Goal: Task Accomplishment & Management: Use online tool/utility

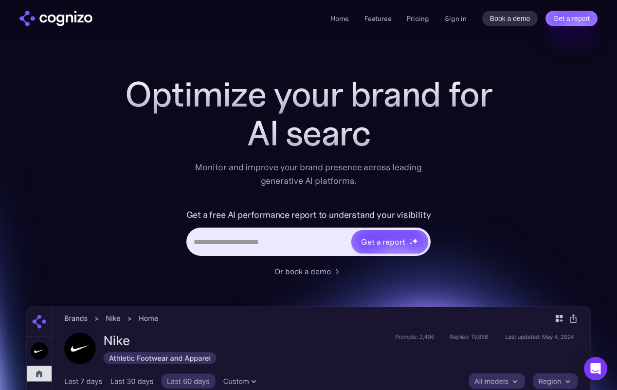
click at [441, 25] on div "Home Features Pricing Book a demo Get a report Sign in Book a demo Get a report" at bounding box center [464, 19] width 267 height 16
click at [458, 22] on link "Sign in" at bounding box center [456, 19] width 22 height 12
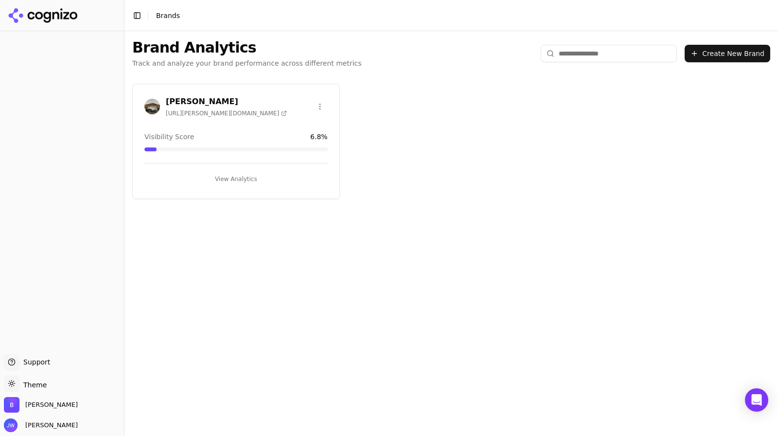
click at [254, 110] on div "[PERSON_NAME] [URL][PERSON_NAME][DOMAIN_NAME]" at bounding box center [235, 106] width 183 height 21
click at [175, 109] on span "[URL][PERSON_NAME][DOMAIN_NAME]" at bounding box center [226, 113] width 121 height 8
click at [175, 98] on h3 "[PERSON_NAME]" at bounding box center [226, 102] width 121 height 12
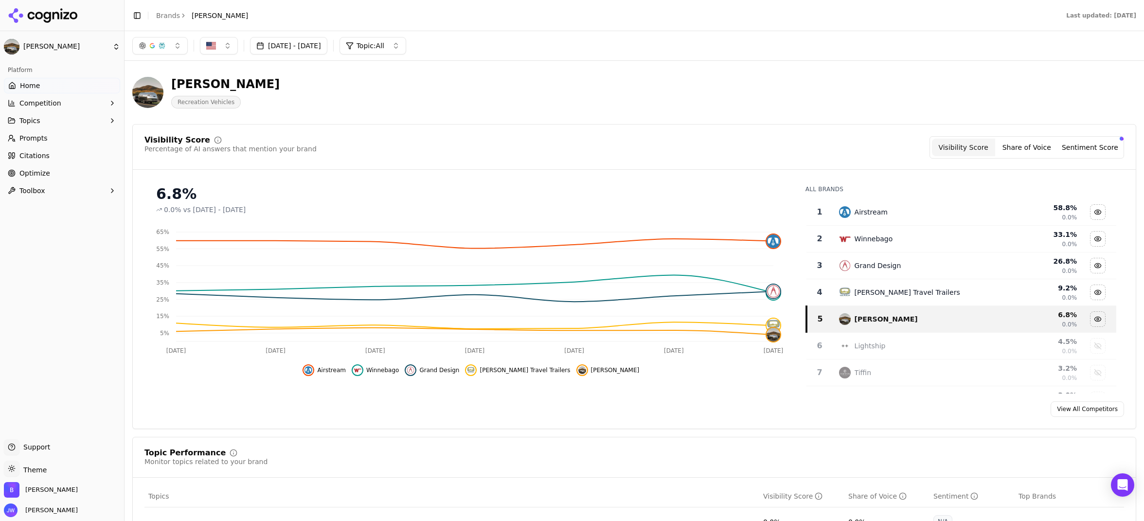
click at [623, 146] on button "Share of Voice" at bounding box center [1026, 148] width 63 height 18
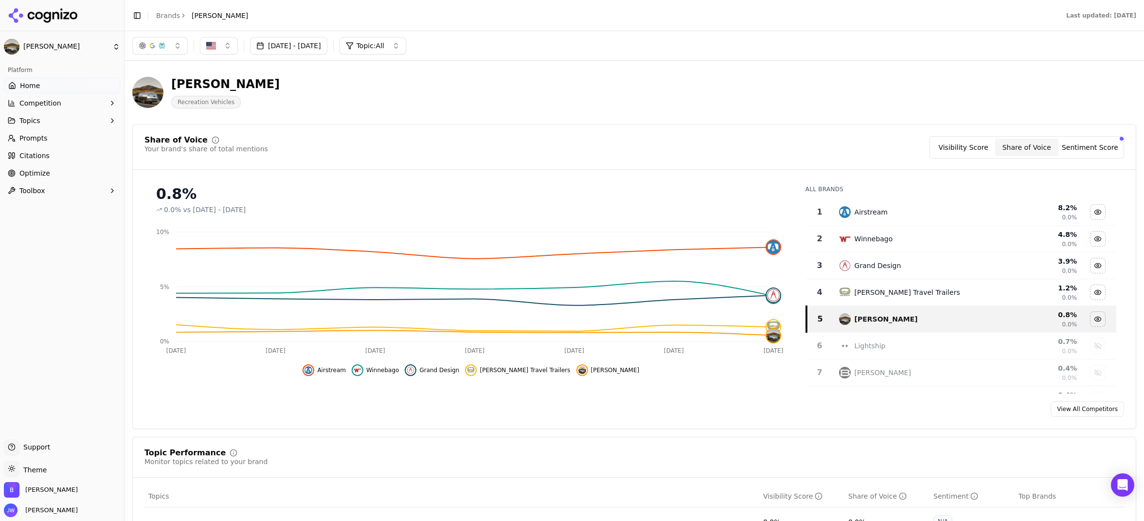
click at [623, 144] on button "Sentiment Score" at bounding box center [1089, 148] width 63 height 18
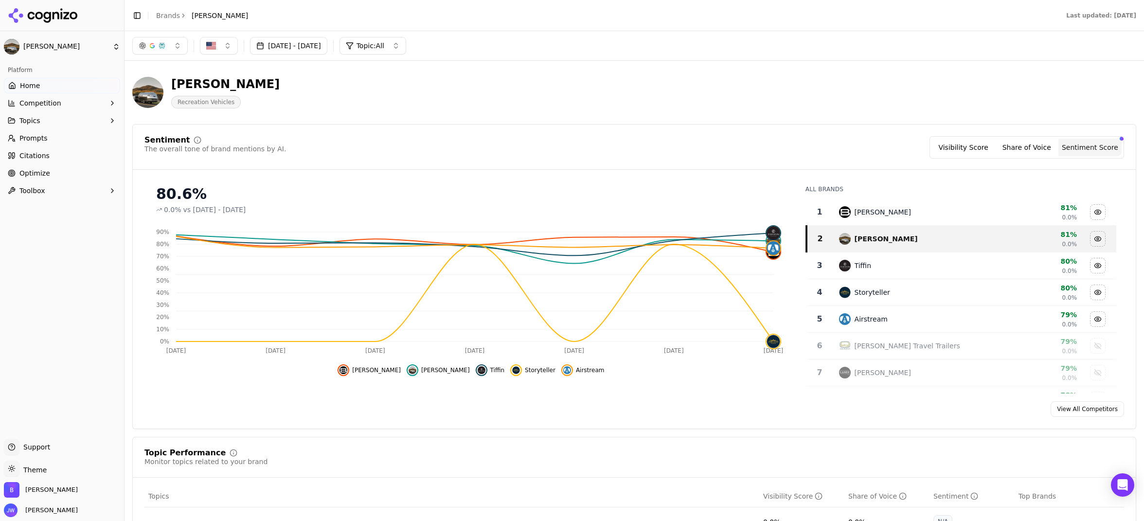
click at [623, 148] on button "Share of Voice" at bounding box center [1026, 148] width 63 height 18
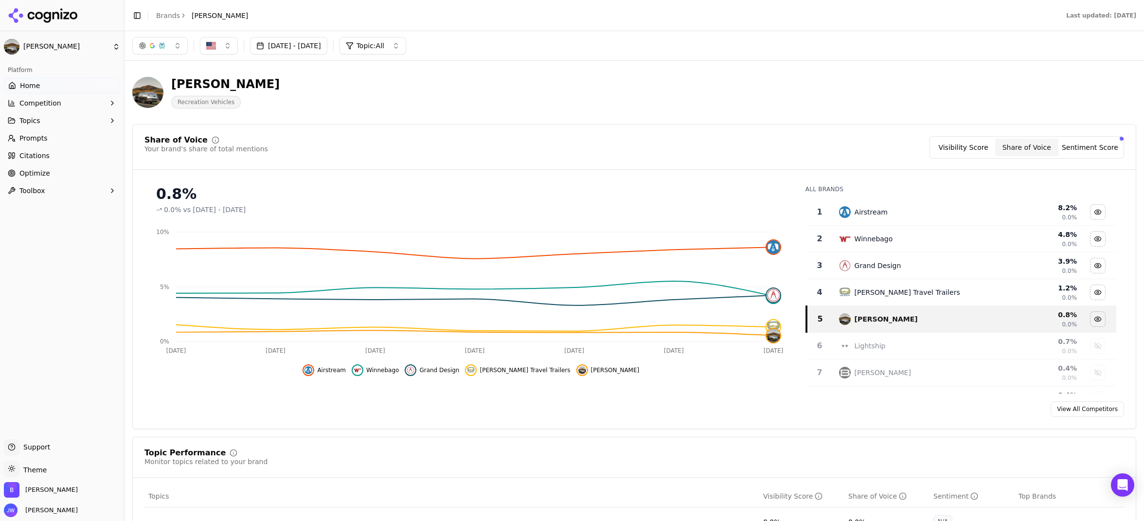
click at [623, 143] on button "Visibility Score" at bounding box center [963, 148] width 63 height 18
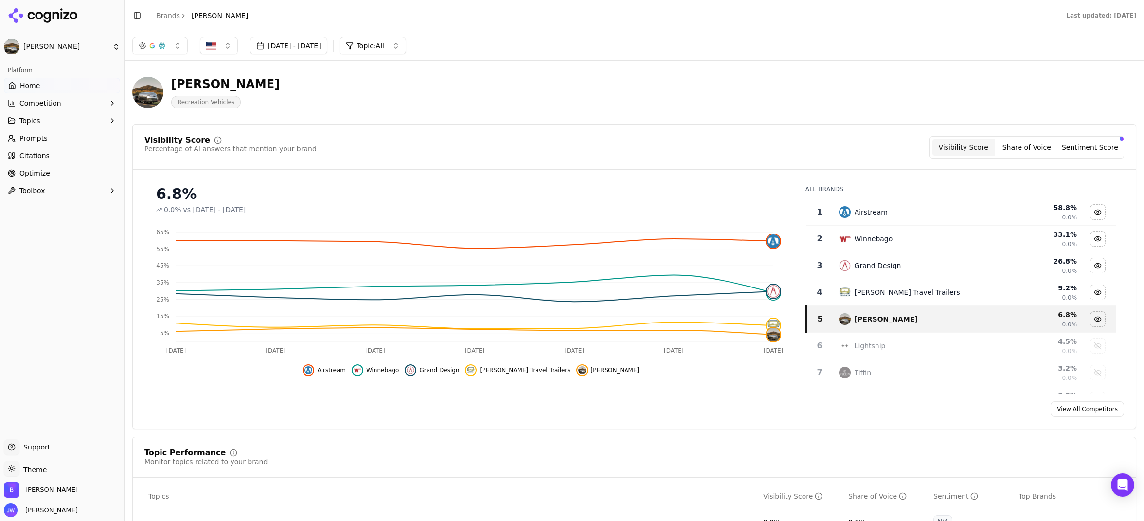
click at [623, 148] on button "Share of Voice" at bounding box center [1026, 148] width 63 height 18
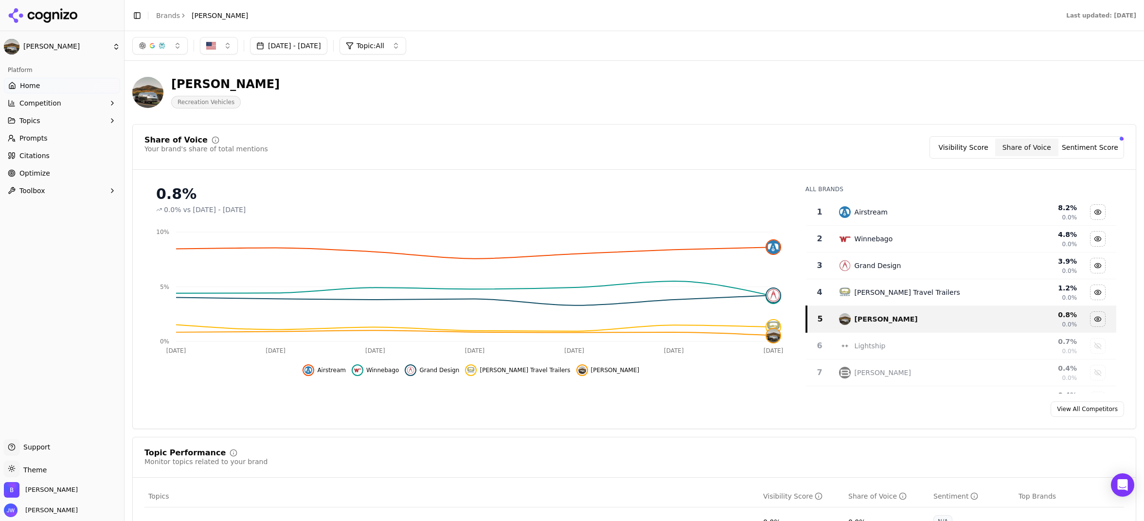
click at [623, 144] on button "Visibility Score" at bounding box center [963, 148] width 63 height 18
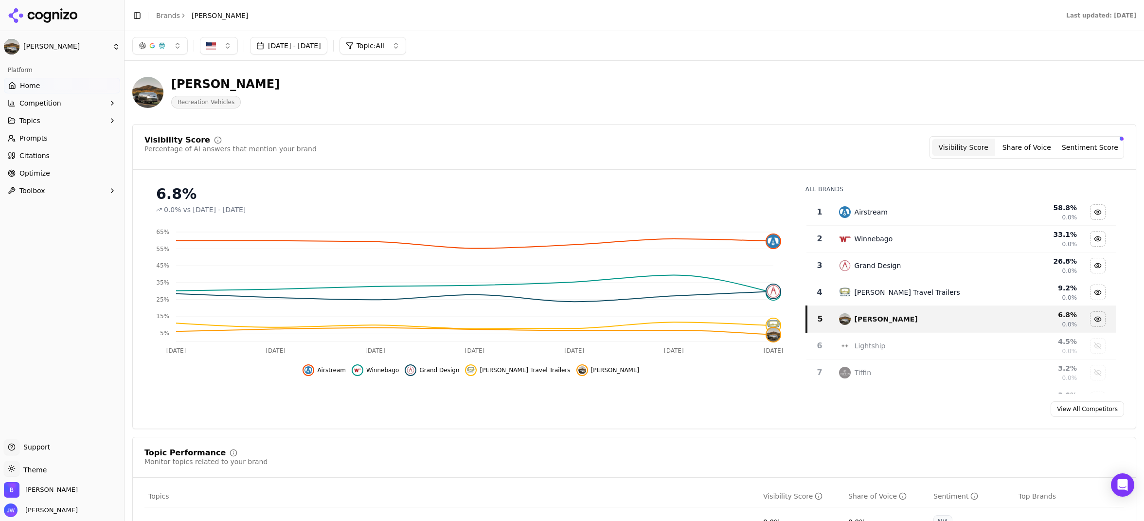
click at [623, 150] on button "Share of Voice" at bounding box center [1026, 148] width 63 height 18
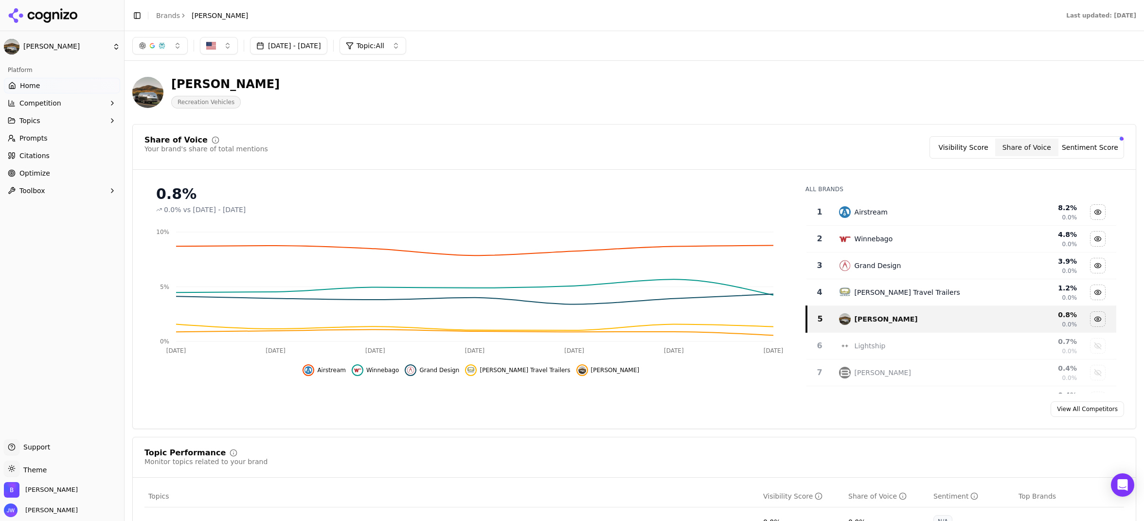
click at [623, 151] on button "Visibility Score" at bounding box center [963, 148] width 63 height 18
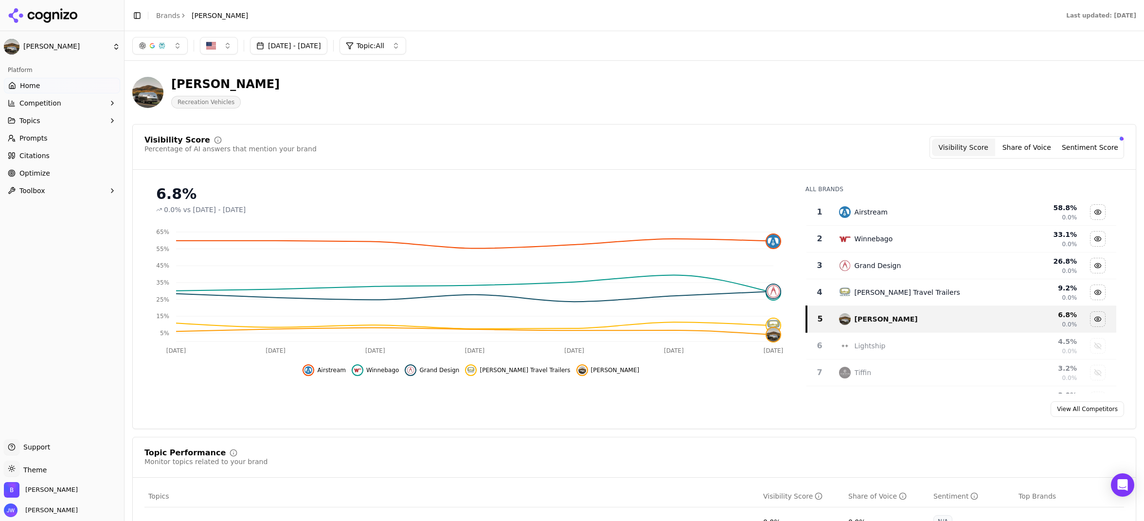
click at [623, 143] on button "Share of Voice" at bounding box center [1026, 148] width 63 height 18
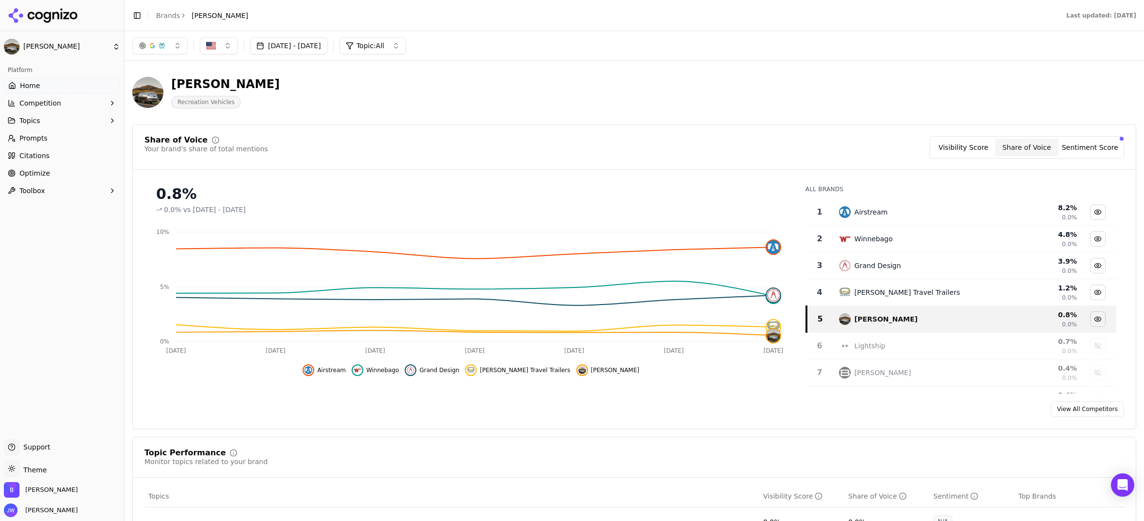
click at [57, 106] on span "Competition" at bounding box center [40, 103] width 42 height 10
click at [33, 147] on span "Explore" at bounding box center [62, 150] width 85 height 10
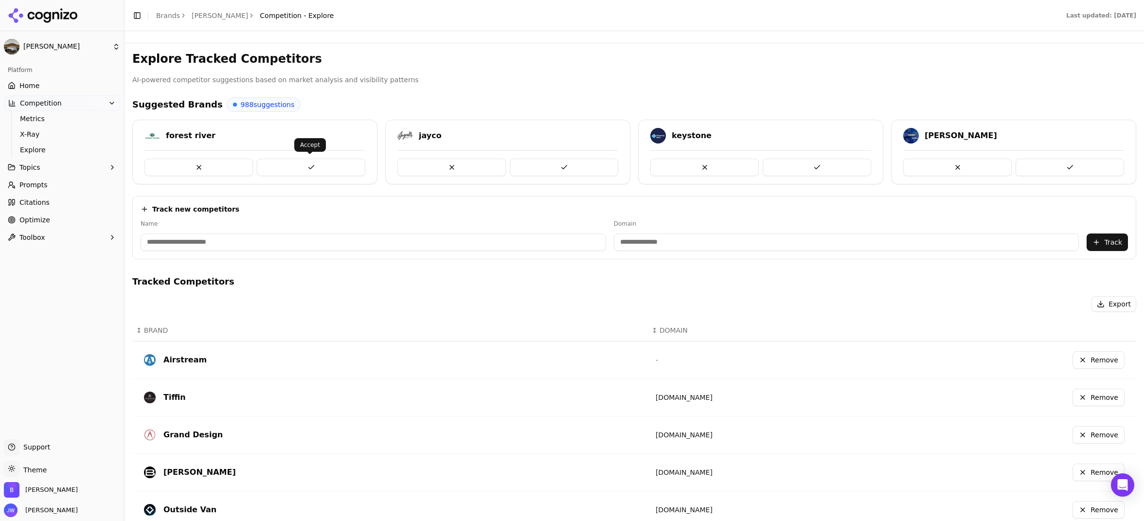
click at [282, 163] on button at bounding box center [311, 168] width 108 height 18
click at [558, 167] on button at bounding box center [564, 168] width 108 height 18
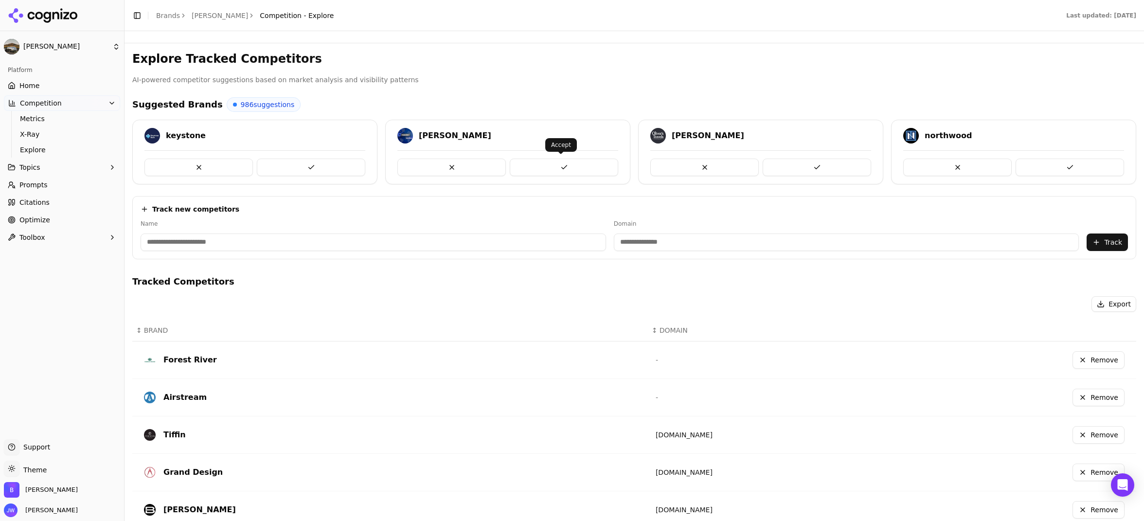
click at [574, 165] on button at bounding box center [564, 168] width 108 height 18
click at [623, 164] on button at bounding box center [817, 168] width 108 height 18
click at [623, 164] on button at bounding box center [1069, 168] width 108 height 18
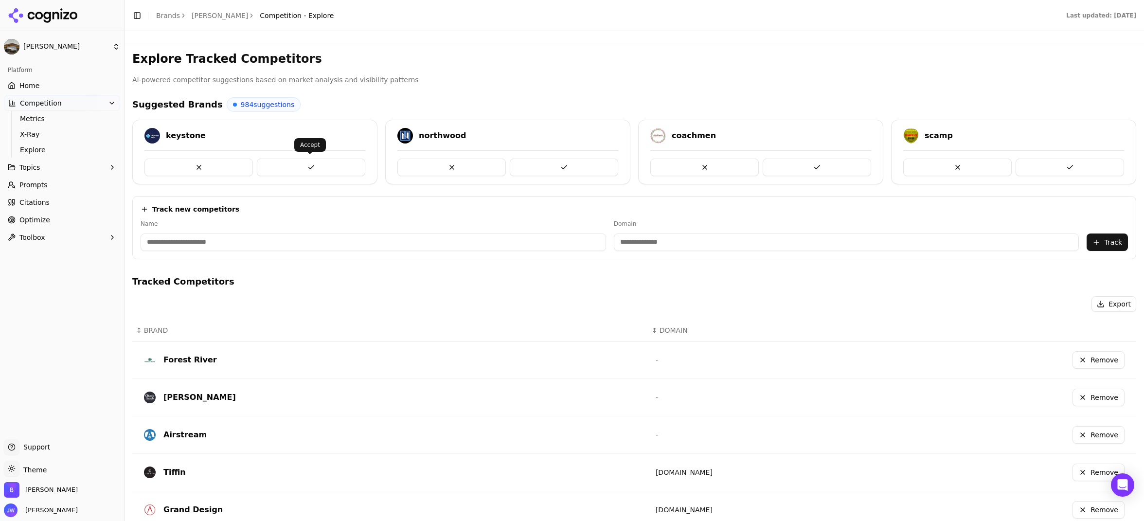
click at [307, 166] on button at bounding box center [311, 168] width 108 height 18
click at [623, 162] on button at bounding box center [817, 168] width 108 height 18
click at [623, 159] on button at bounding box center [1069, 168] width 108 height 18
click at [551, 164] on button at bounding box center [564, 168] width 108 height 18
click at [294, 169] on button at bounding box center [311, 168] width 108 height 18
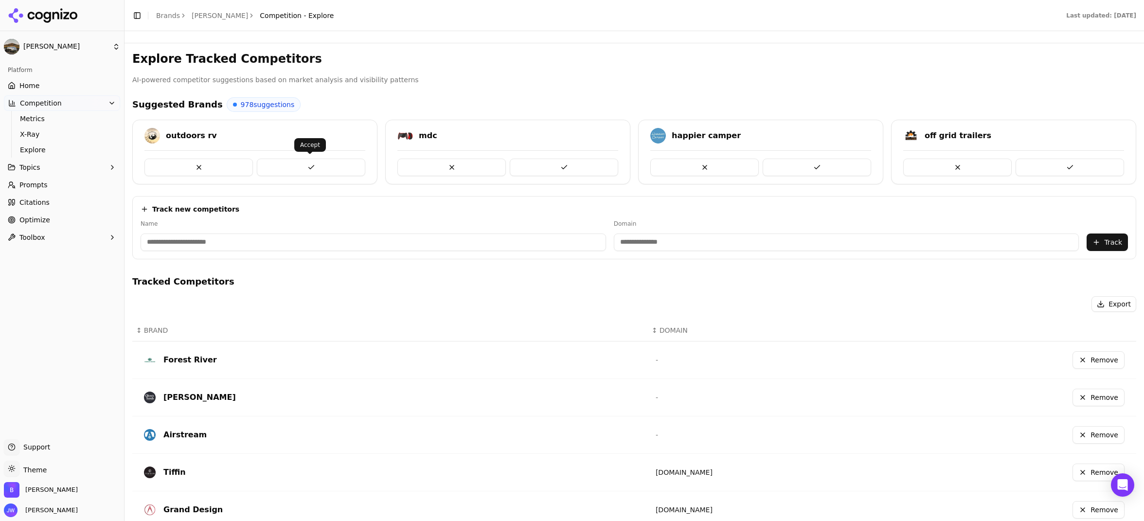
click at [318, 161] on button at bounding box center [311, 168] width 108 height 18
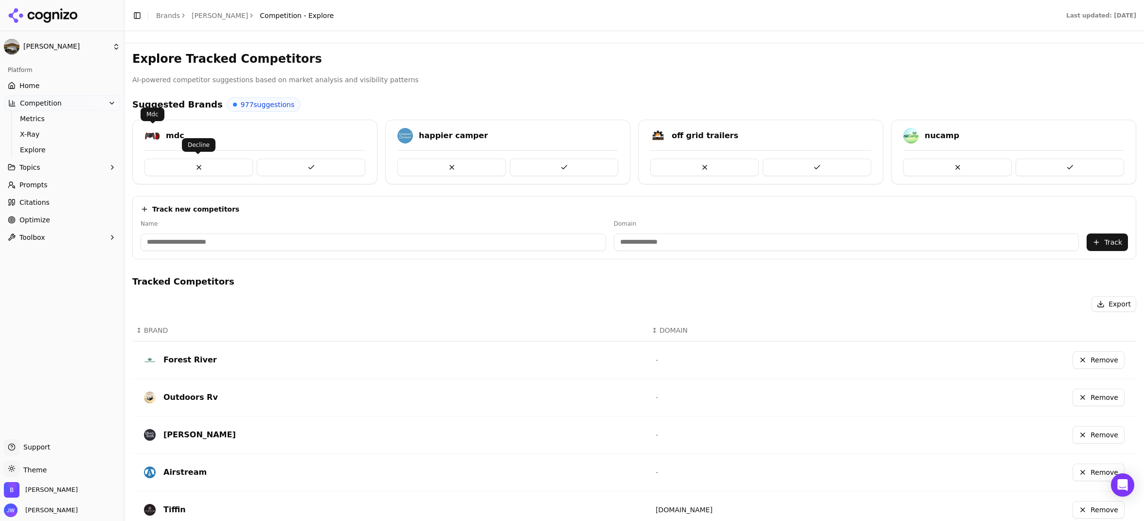
click at [176, 164] on button at bounding box center [198, 168] width 108 height 18
click at [552, 168] on button at bounding box center [564, 168] width 108 height 18
click at [623, 167] on button at bounding box center [817, 168] width 108 height 18
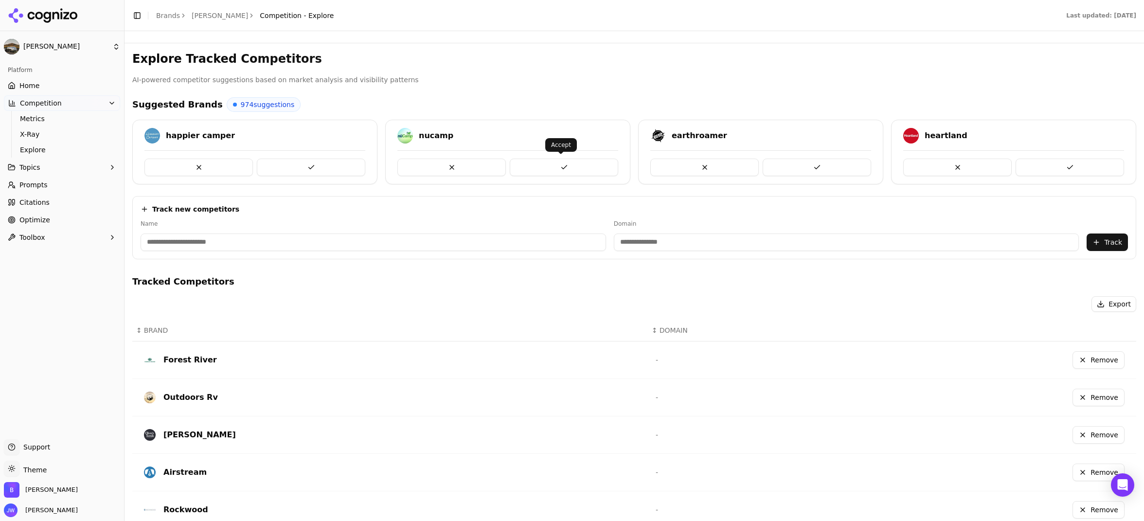
click at [542, 166] on button at bounding box center [564, 168] width 108 height 18
click at [569, 169] on button at bounding box center [564, 168] width 108 height 18
click at [326, 169] on button at bounding box center [311, 168] width 108 height 18
click at [526, 164] on button at bounding box center [564, 168] width 108 height 18
click at [563, 168] on button at bounding box center [564, 168] width 108 height 18
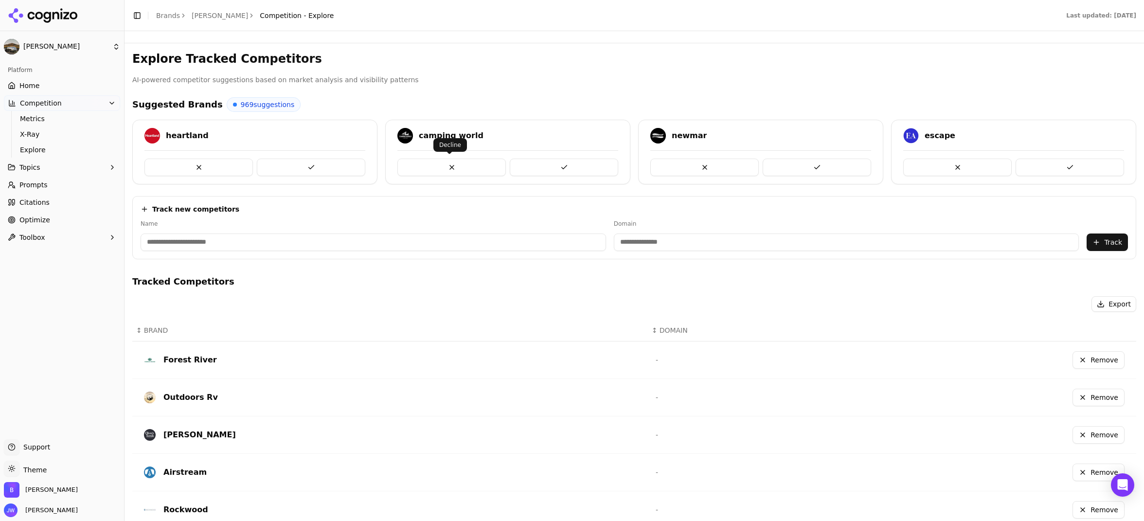
click at [439, 165] on button at bounding box center [451, 168] width 108 height 18
click at [299, 168] on button at bounding box center [311, 168] width 108 height 18
click at [314, 172] on button at bounding box center [311, 168] width 108 height 18
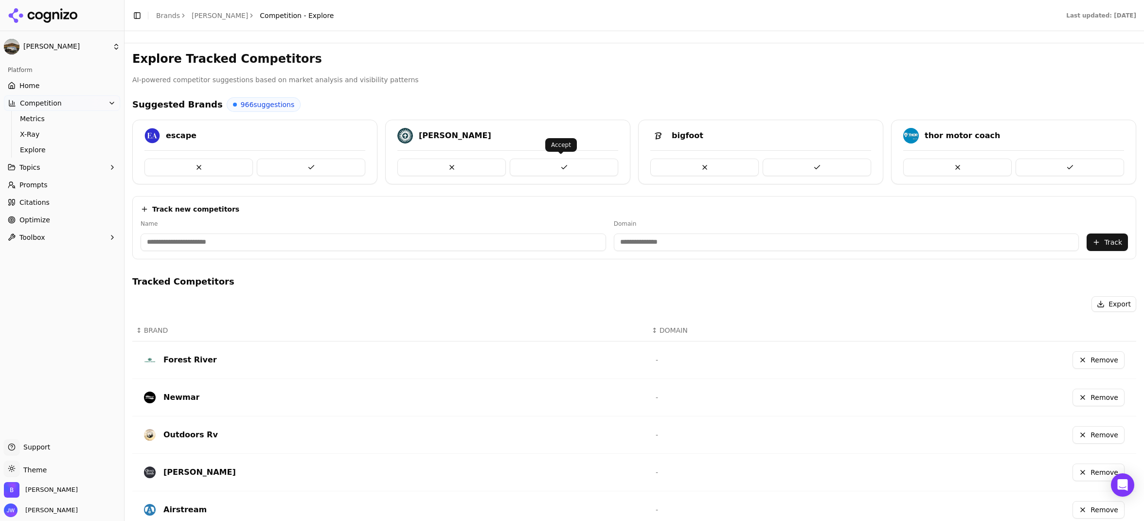
click at [575, 166] on button at bounding box center [564, 168] width 108 height 18
click at [623, 164] on button at bounding box center [817, 168] width 108 height 18
click at [303, 167] on button at bounding box center [311, 168] width 108 height 18
click at [330, 166] on button at bounding box center [311, 168] width 108 height 18
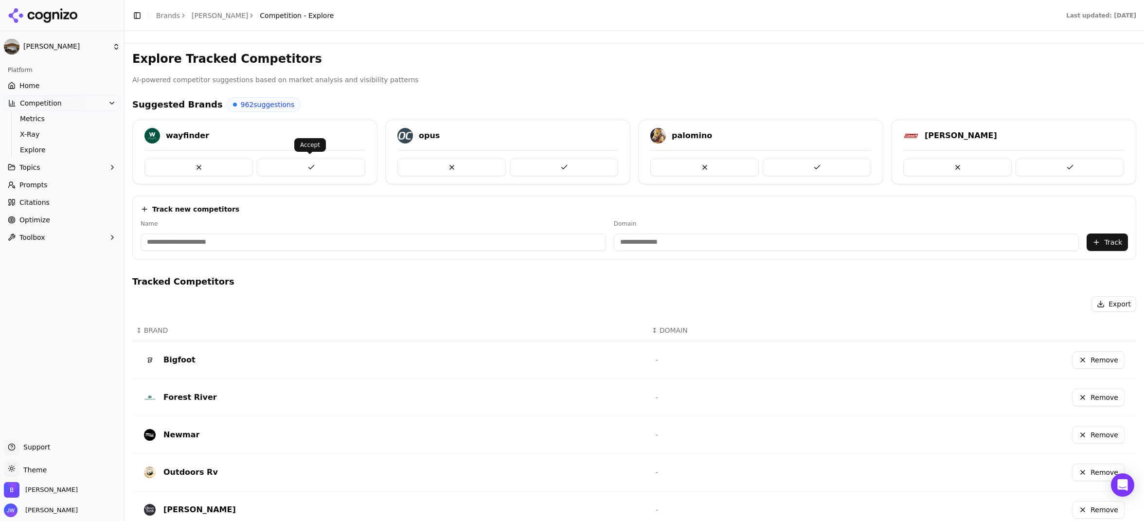
click at [348, 162] on button at bounding box center [311, 168] width 108 height 18
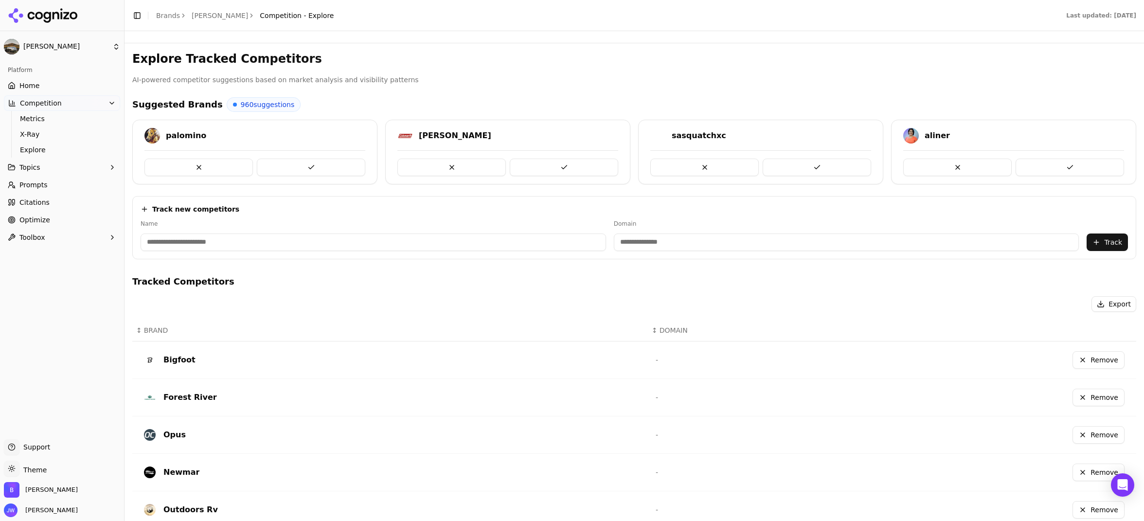
click at [348, 162] on button at bounding box center [311, 168] width 108 height 18
click at [208, 171] on button at bounding box center [198, 168] width 108 height 18
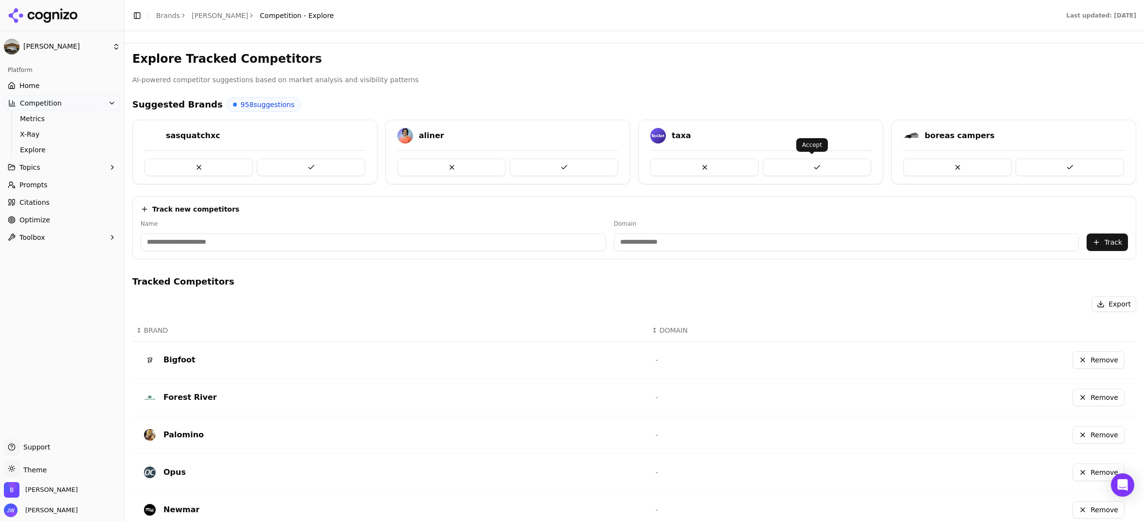
click at [623, 163] on button at bounding box center [817, 168] width 108 height 18
click at [623, 163] on button at bounding box center [957, 168] width 108 height 18
click at [78, 188] on link "Prompts" at bounding box center [62, 185] width 116 height 16
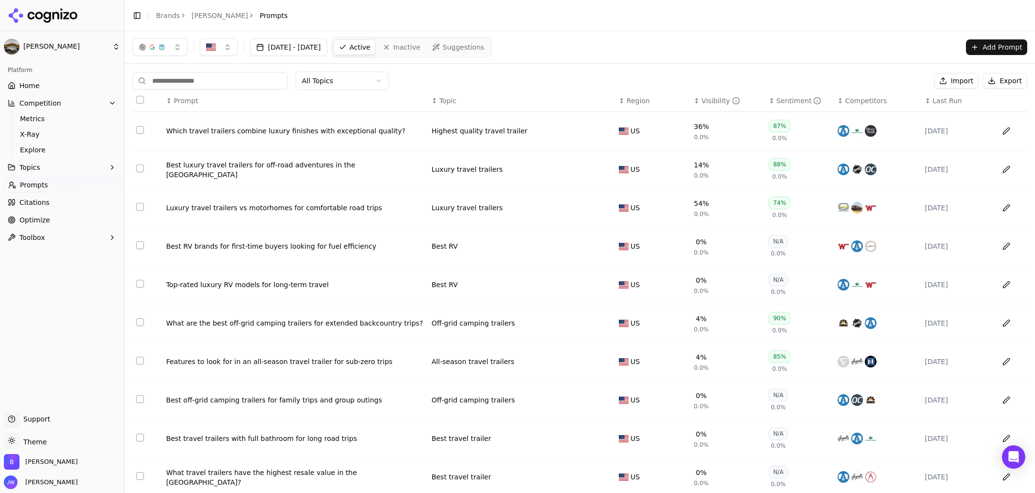
click at [68, 217] on link "Optimize" at bounding box center [62, 220] width 116 height 16
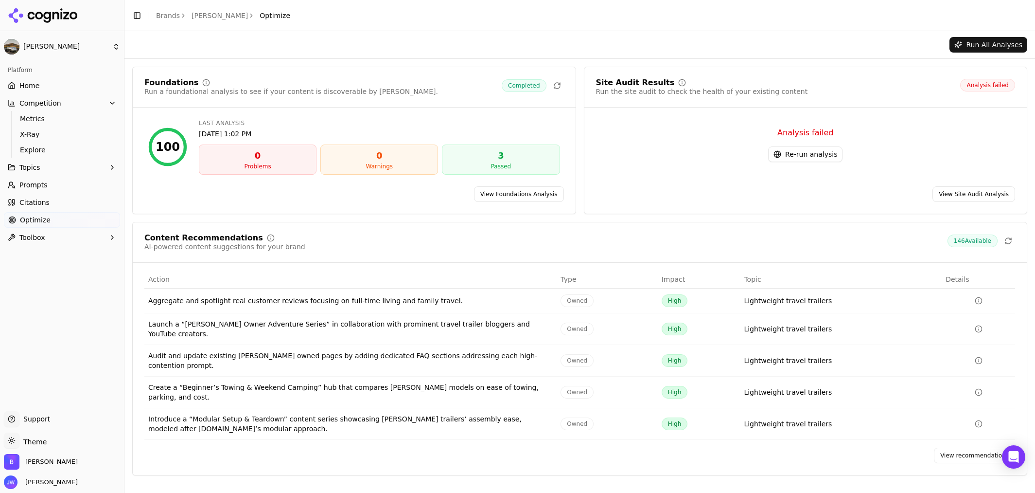
click at [69, 231] on button "Toolbox" at bounding box center [62, 238] width 116 height 16
click at [70, 217] on link "Optimize" at bounding box center [62, 220] width 116 height 16
click at [623, 158] on button "Re-run analysis" at bounding box center [805, 154] width 74 height 16
click at [623, 196] on link "View Site Audit Analysis" at bounding box center [974, 194] width 83 height 16
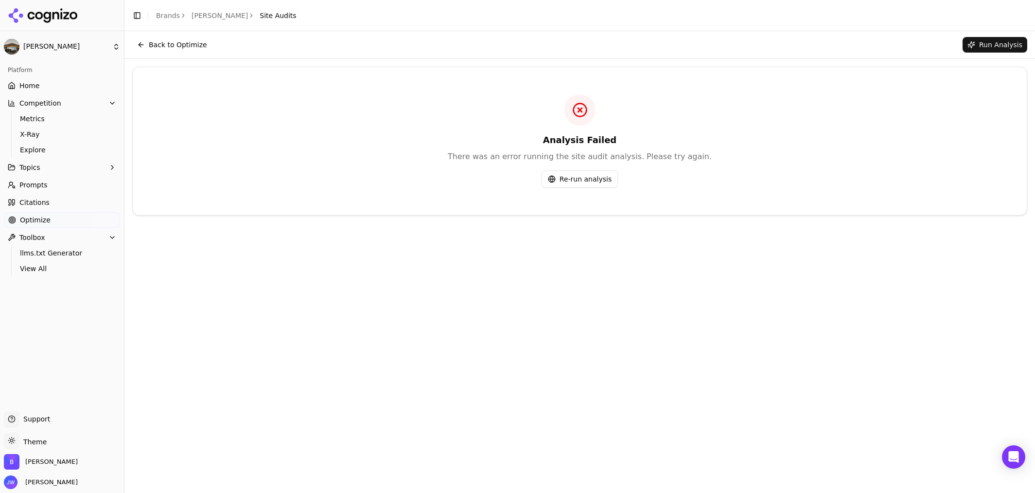
click at [575, 173] on button "Re-run analysis" at bounding box center [580, 179] width 76 height 18
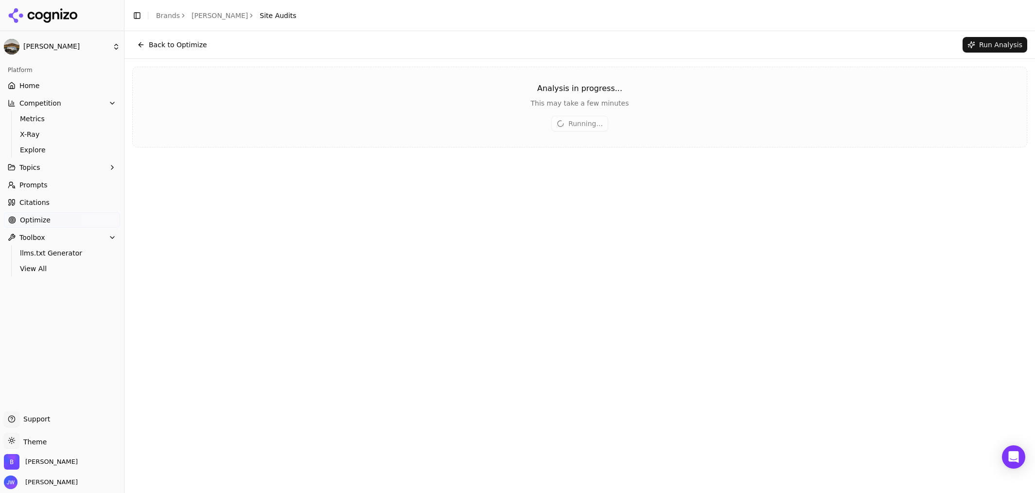
click at [166, 47] on button "Back to Optimize" at bounding box center [172, 45] width 80 height 16
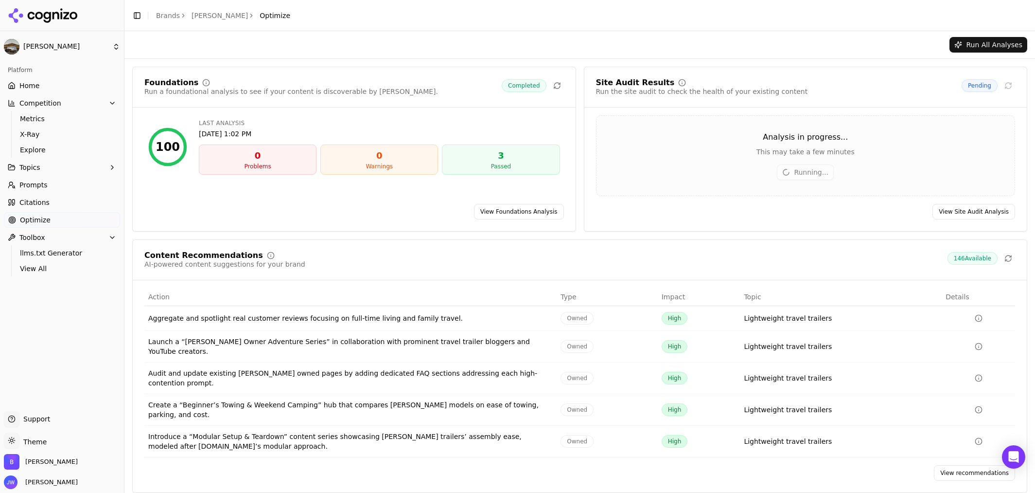
click at [64, 185] on link "Prompts" at bounding box center [62, 185] width 116 height 16
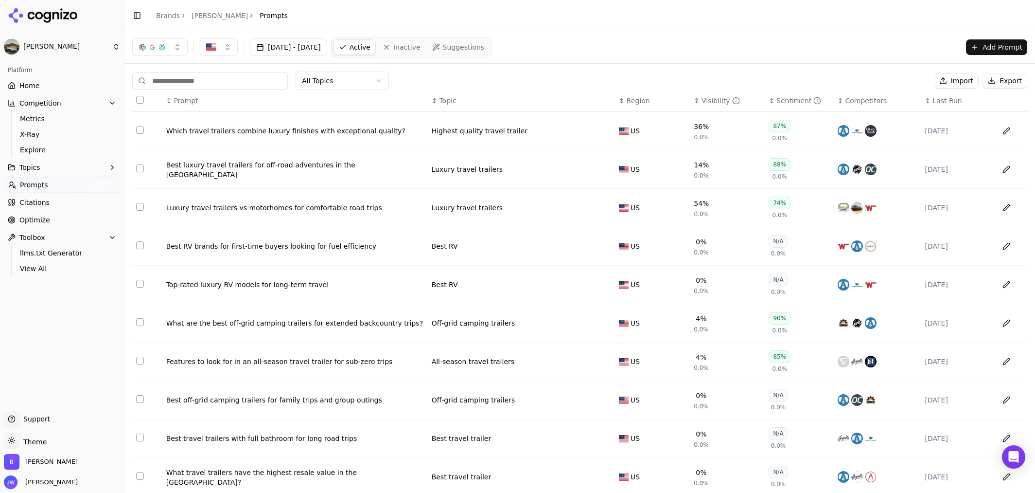
click at [485, 47] on span "Suggestions" at bounding box center [464, 47] width 42 height 10
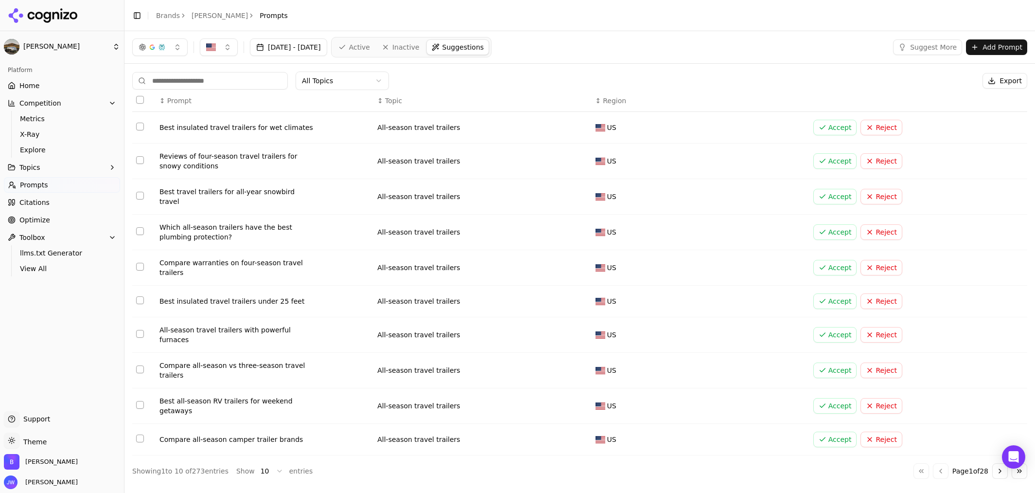
click at [85, 168] on button "Topics" at bounding box center [62, 168] width 116 height 16
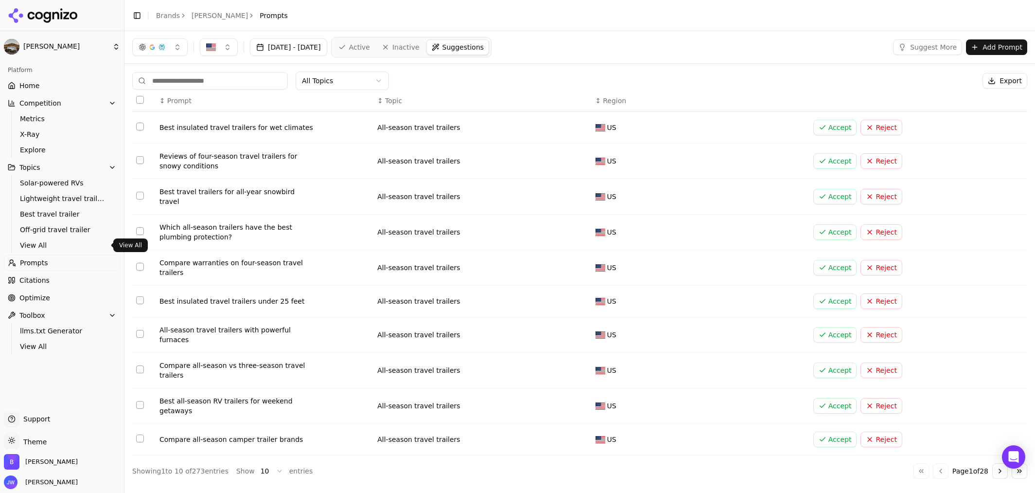
click at [47, 247] on span "View All" at bounding box center [62, 245] width 85 height 10
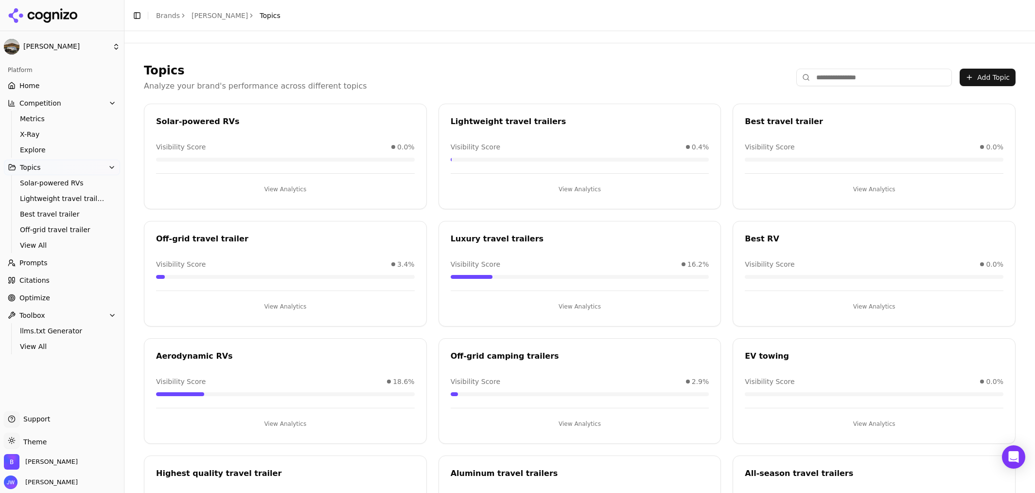
click at [76, 257] on link "Prompts" at bounding box center [62, 263] width 116 height 16
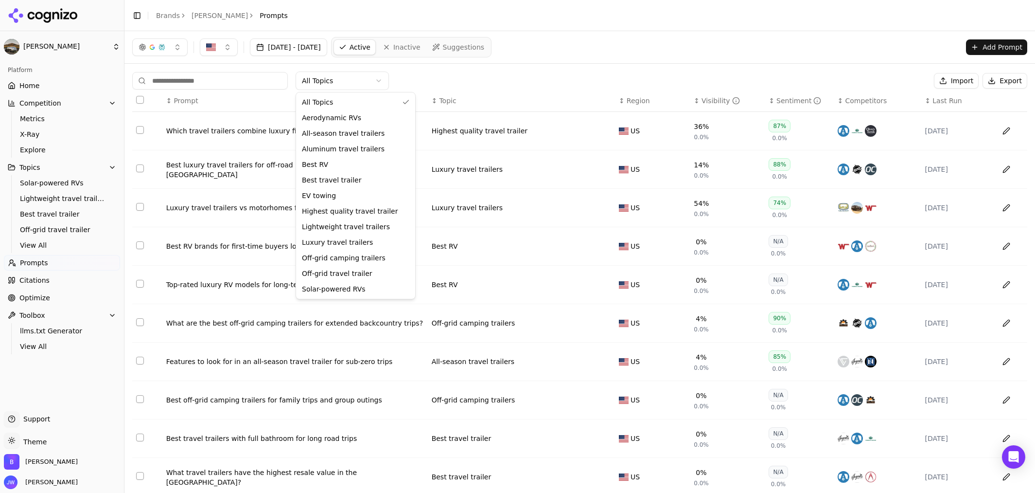
click at [348, 83] on html "[PERSON_NAME] Platform Home Competition Metrics X-Ray Explore Topics Solar-powe…" at bounding box center [517, 246] width 1035 height 493
click at [623, 42] on html "[PERSON_NAME] Platform Home Competition Metrics X-Ray Explore Topics Solar-powe…" at bounding box center [517, 246] width 1035 height 493
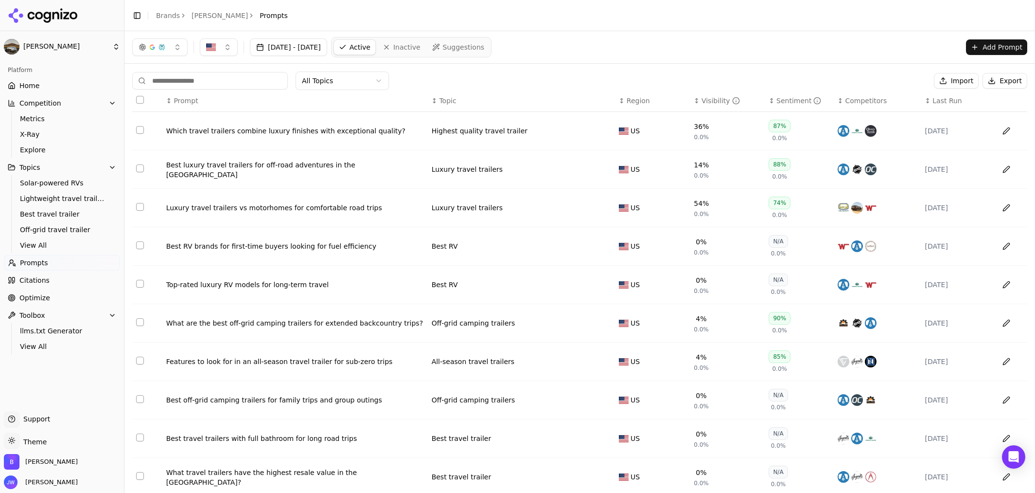
scroll to position [39, 0]
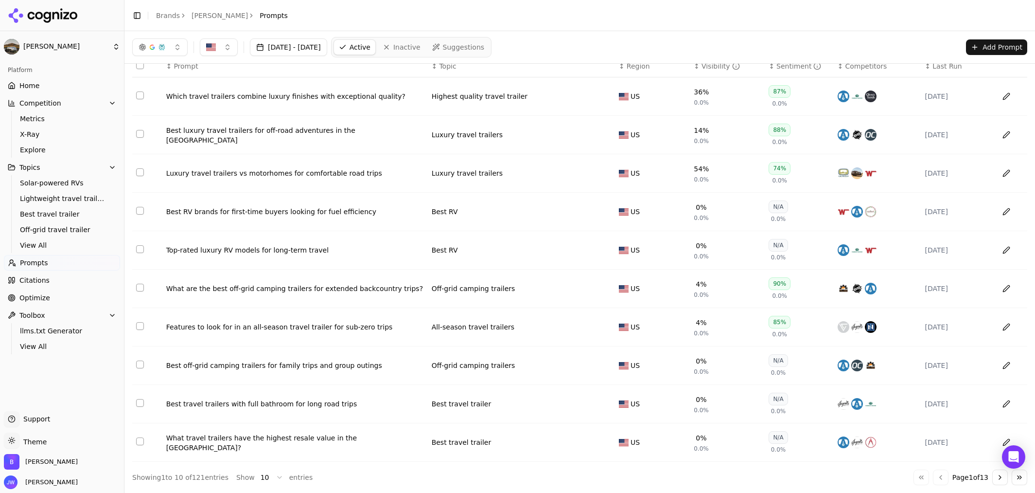
click at [269, 390] on html "[PERSON_NAME] Platform Home Competition Metrics X-Ray Explore Topics Solar-powe…" at bounding box center [517, 246] width 1035 height 493
click at [270, 390] on html "[PERSON_NAME] Platform Home Competition Metrics X-Ray Explore Topics Solar-powe…" at bounding box center [517, 246] width 1035 height 493
drag, startPoint x: 272, startPoint y: 460, endPoint x: 457, endPoint y: 389, distance: 198.6
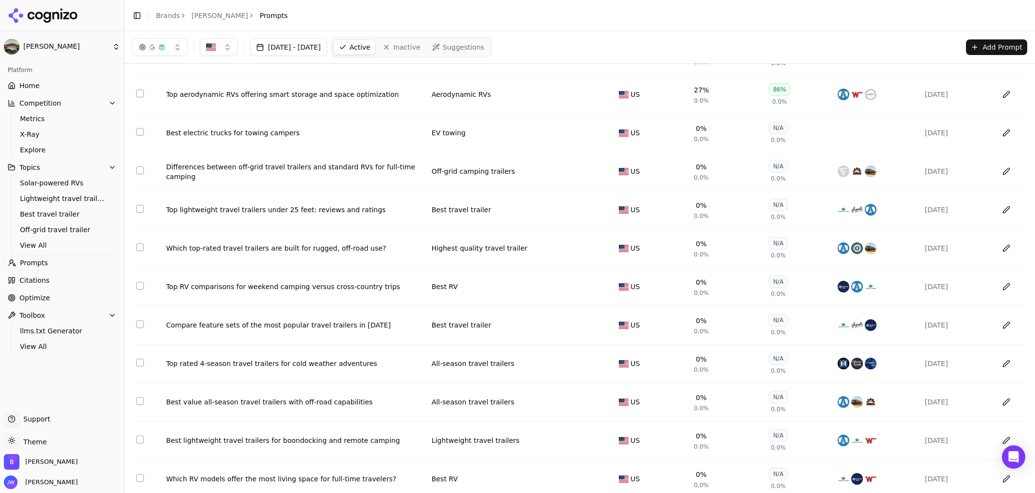
scroll to position [0, 0]
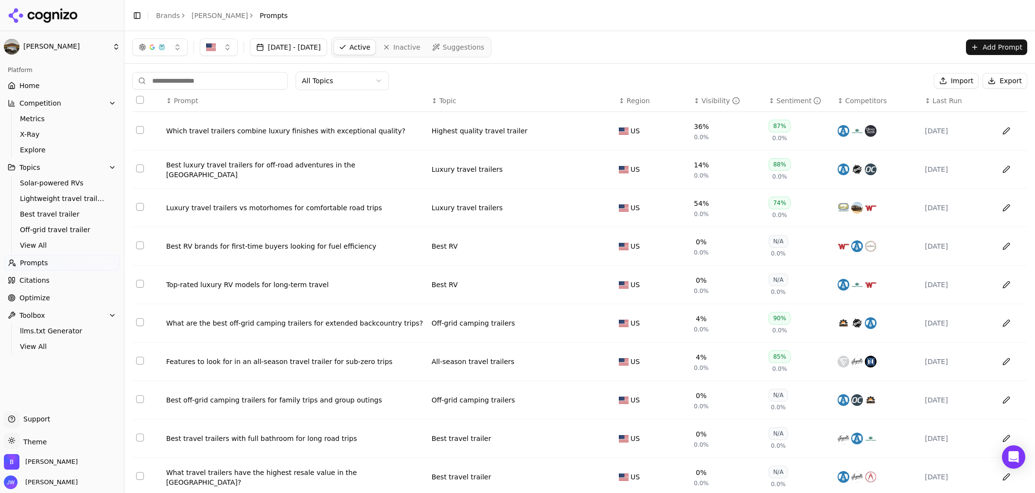
click at [623, 97] on div "Visibility" at bounding box center [721, 101] width 38 height 10
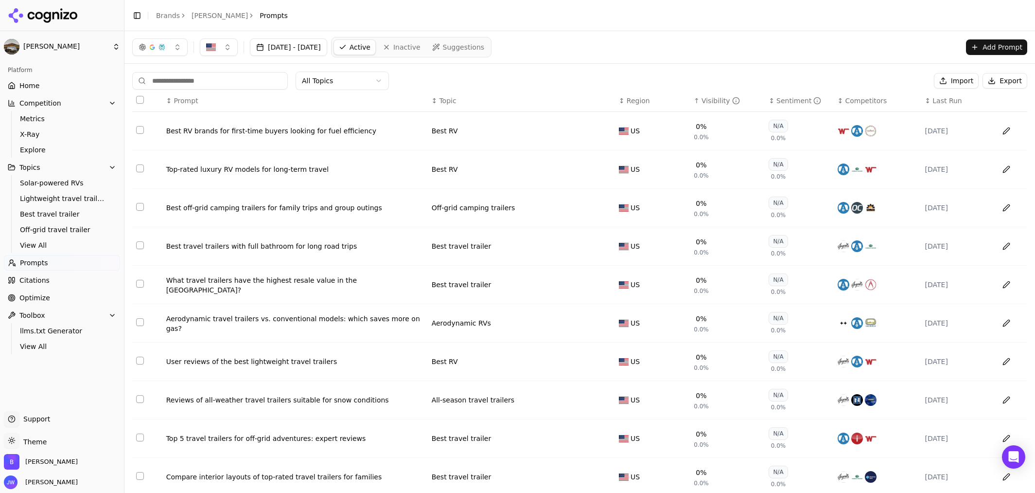
click at [623, 97] on div "Visibility" at bounding box center [721, 101] width 38 height 10
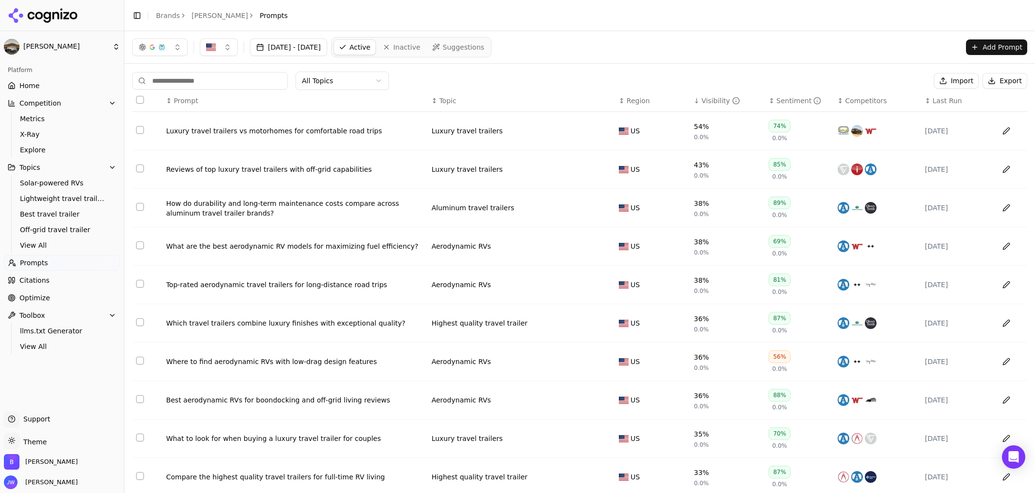
scroll to position [6, 0]
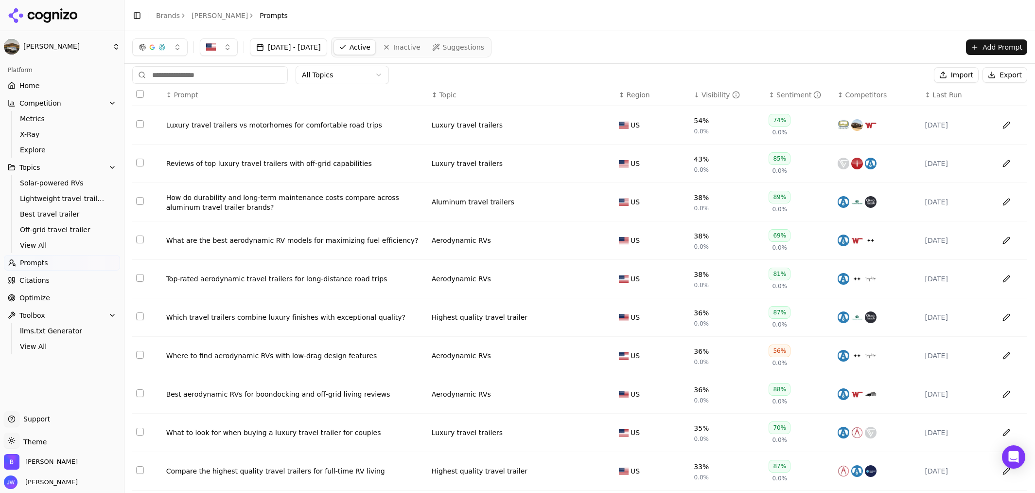
click at [19, 297] on span "Optimize" at bounding box center [34, 298] width 31 height 10
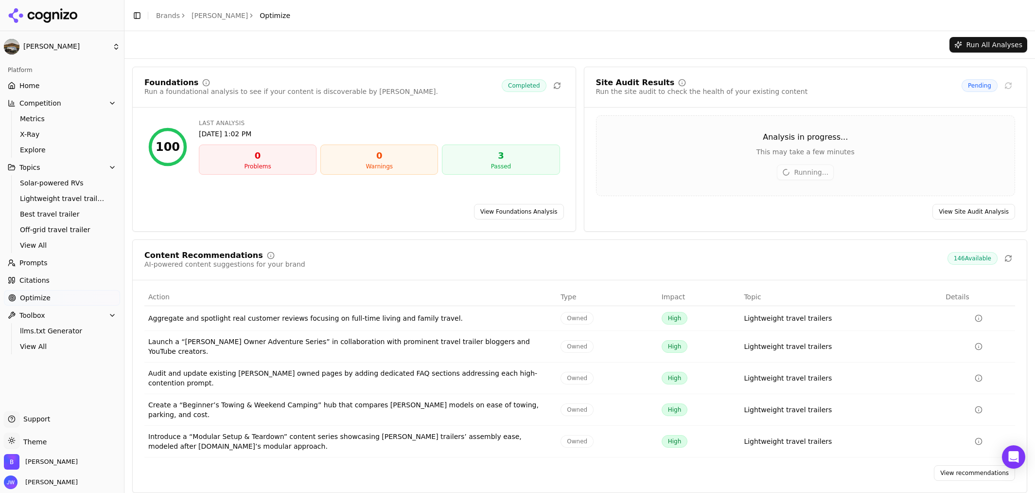
click at [623, 390] on div "View recommendations" at bounding box center [580, 473] width 894 height 16
click at [623, 390] on link "View recommendations" at bounding box center [974, 473] width 81 height 16
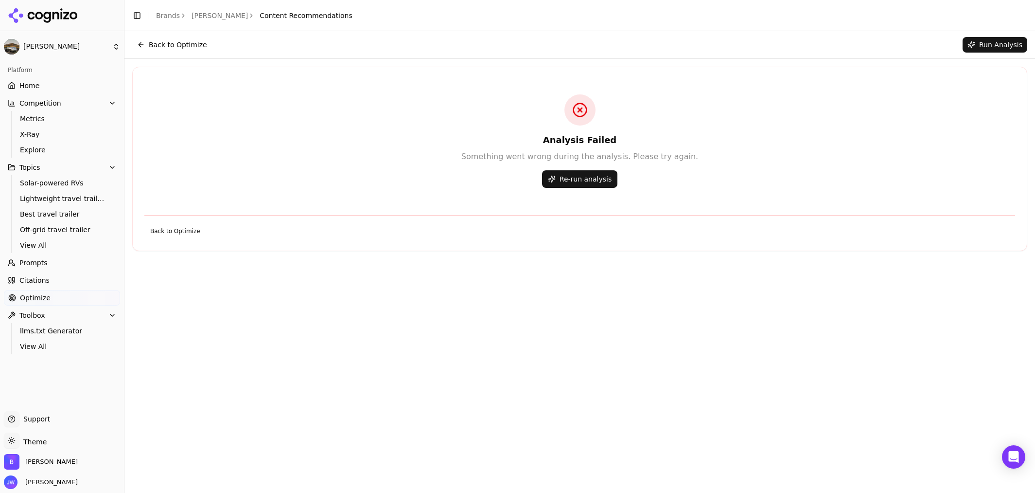
click at [168, 43] on button "Back to Optimize" at bounding box center [172, 45] width 80 height 16
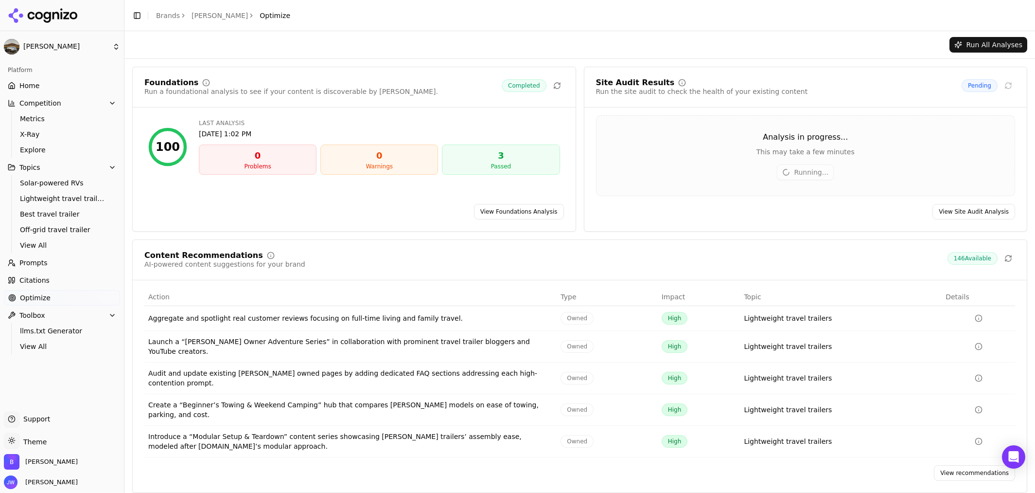
click at [623, 390] on link "View recommendations" at bounding box center [974, 473] width 81 height 16
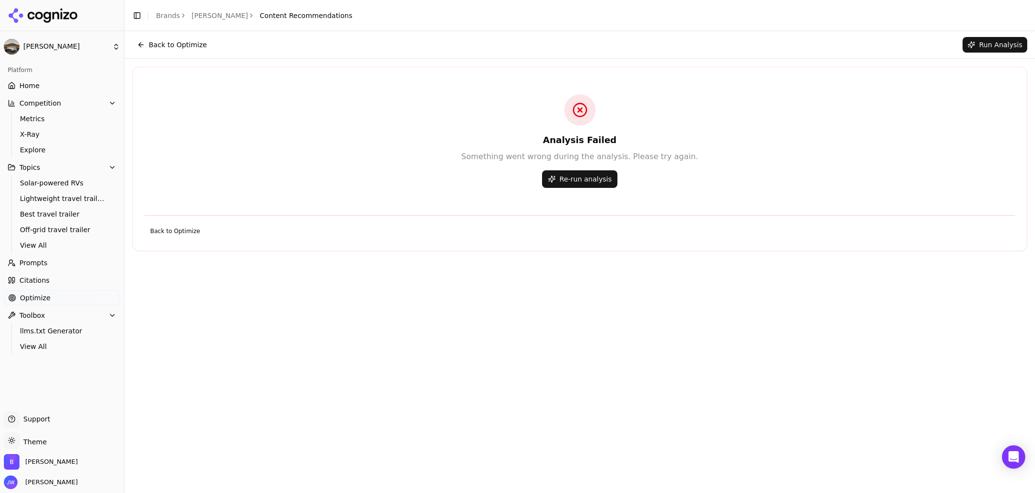
click at [599, 172] on button "Re-run analysis" at bounding box center [579, 179] width 75 height 18
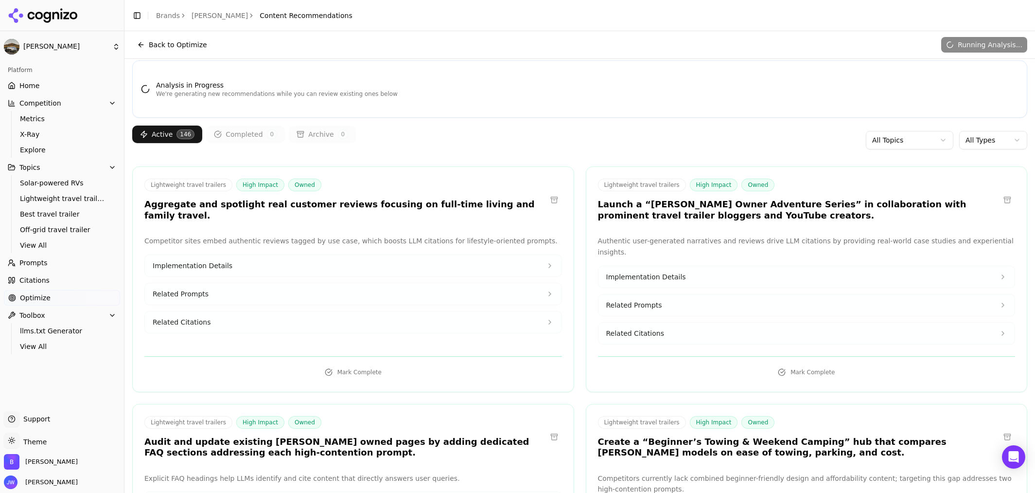
scroll to position [53, 0]
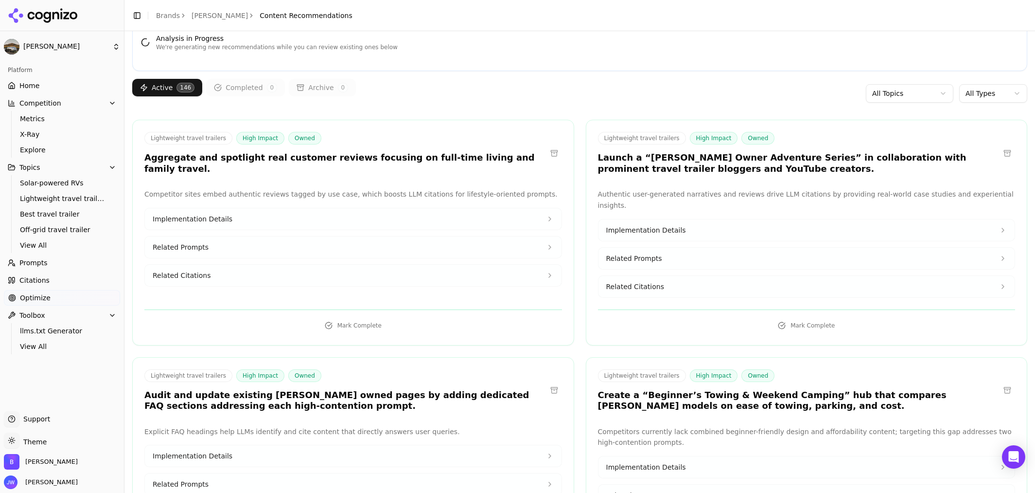
click at [294, 214] on button "Implementation Details" at bounding box center [353, 218] width 417 height 21
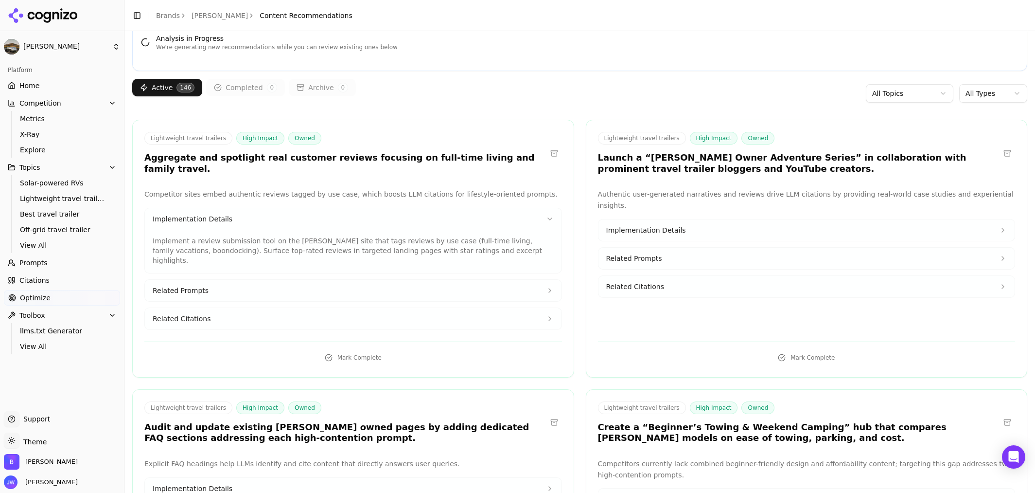
click at [295, 214] on button "Implementation Details" at bounding box center [353, 218] width 417 height 21
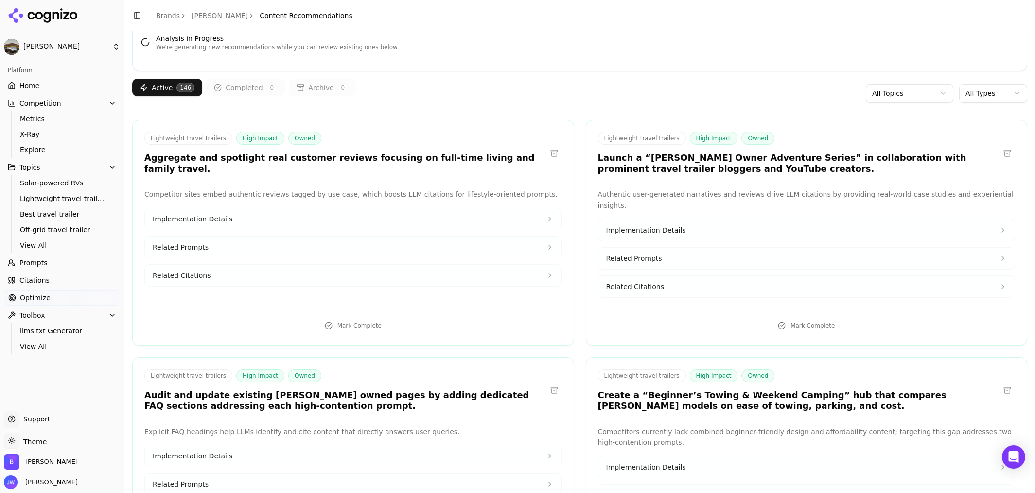
click at [290, 241] on button "Related Prompts" at bounding box center [353, 246] width 417 height 21
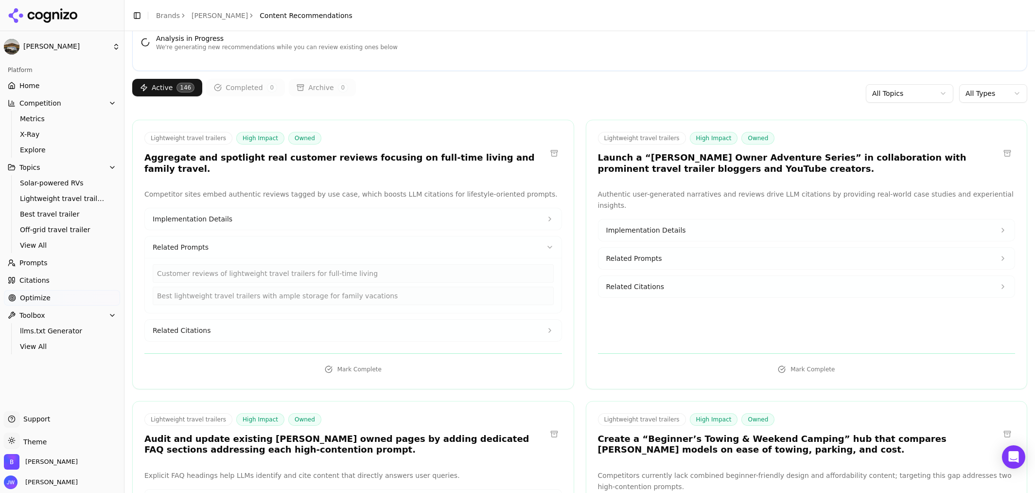
click at [290, 241] on button "Related Prompts" at bounding box center [353, 246] width 417 height 21
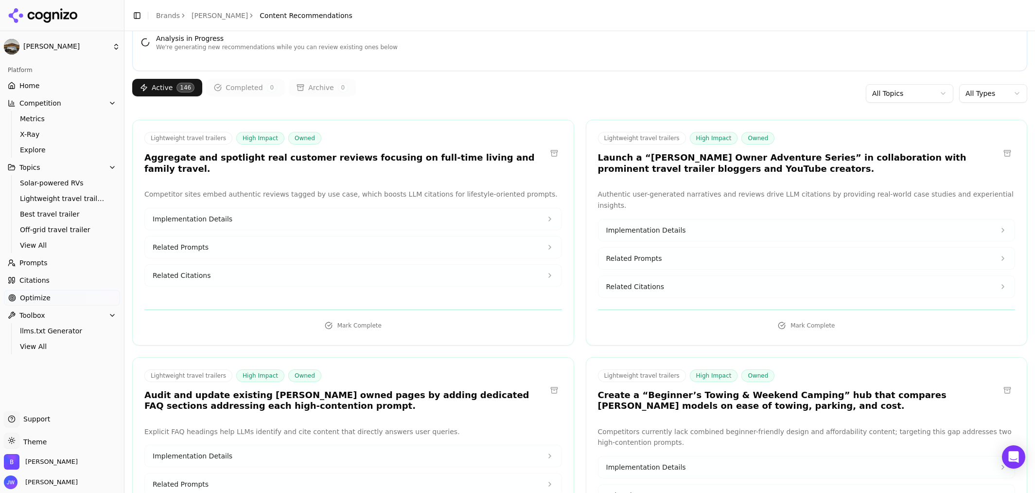
click at [284, 270] on button "Related Citations" at bounding box center [353, 275] width 417 height 21
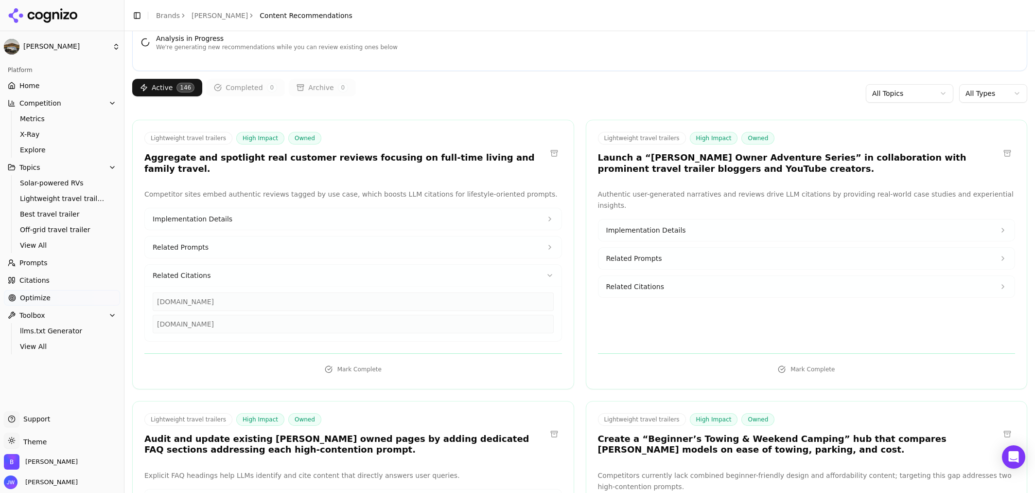
click at [284, 269] on button "Related Citations" at bounding box center [353, 275] width 417 height 21
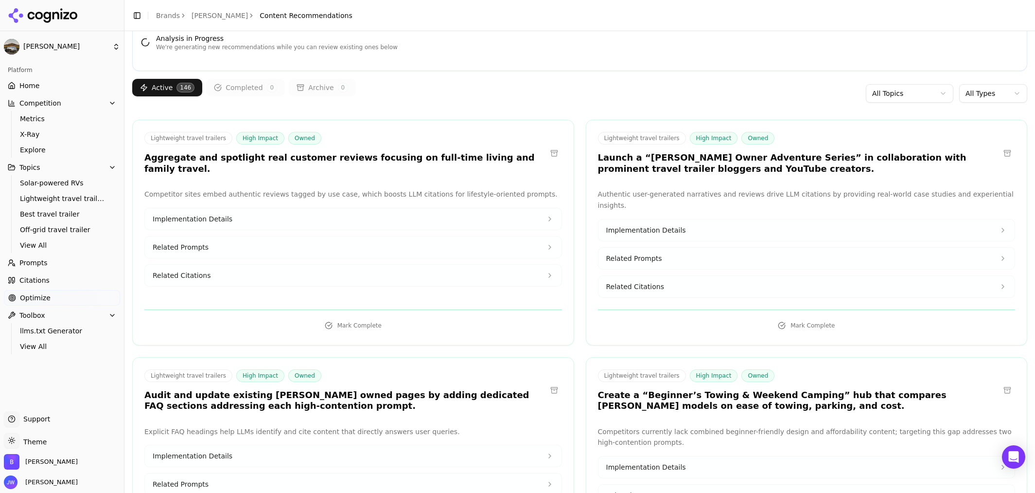
click at [282, 236] on button "Related Prompts" at bounding box center [353, 246] width 417 height 21
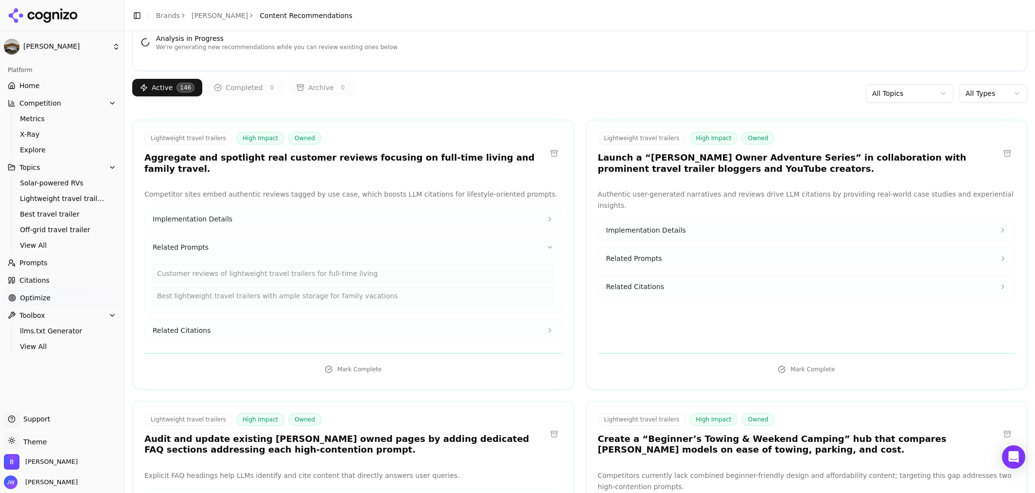
click at [282, 236] on button "Related Prompts" at bounding box center [353, 246] width 417 height 21
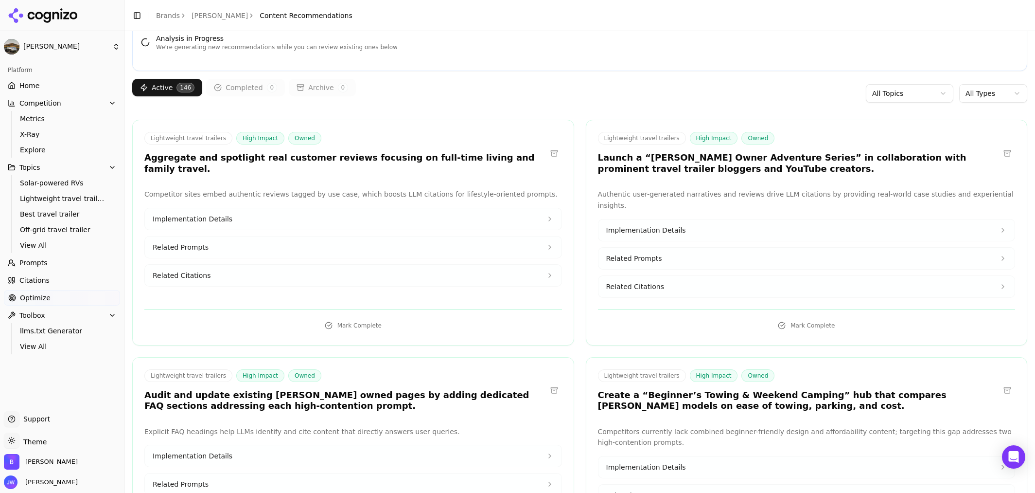
click at [291, 208] on button "Implementation Details" at bounding box center [353, 218] width 417 height 21
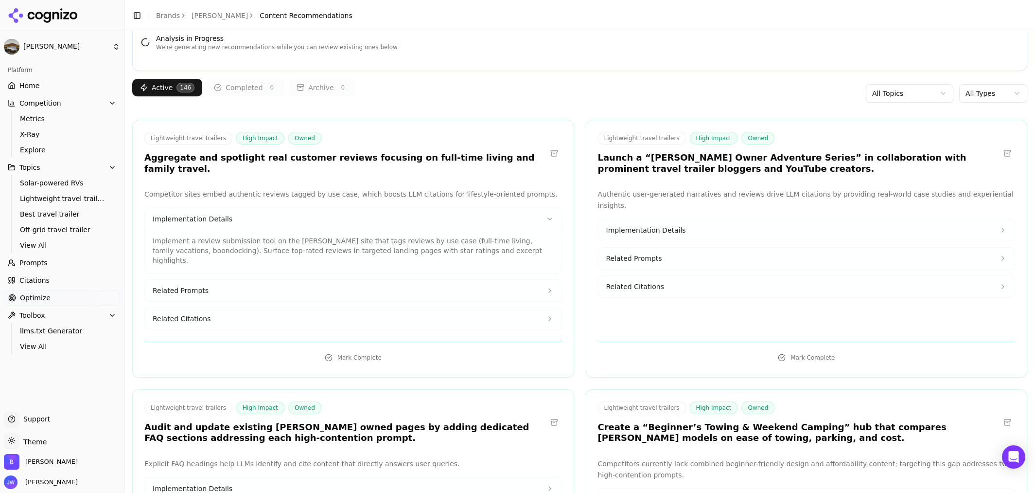
click at [290, 208] on button "Implementation Details" at bounding box center [353, 218] width 417 height 21
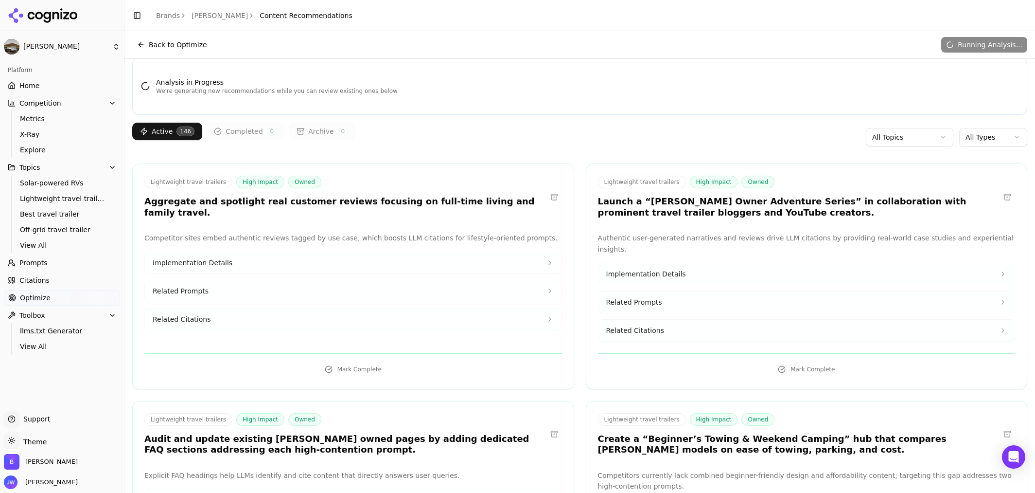
scroll to position [0, 0]
